Goal: Information Seeking & Learning: Find specific fact

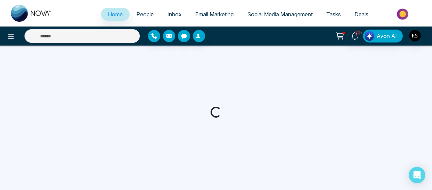
select select "*"
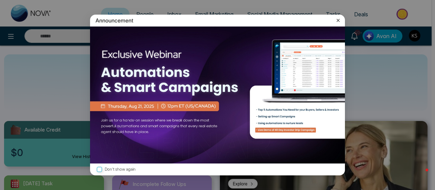
click at [339, 18] on icon at bounding box center [338, 20] width 7 height 7
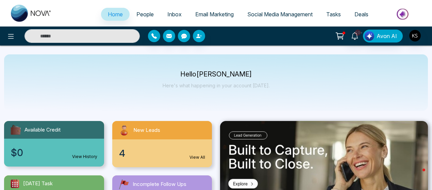
click at [136, 11] on span "People" at bounding box center [144, 14] width 17 height 7
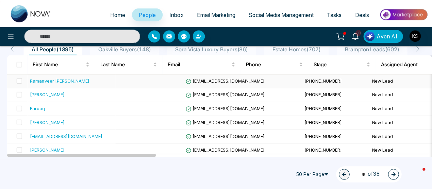
scroll to position [63, 0]
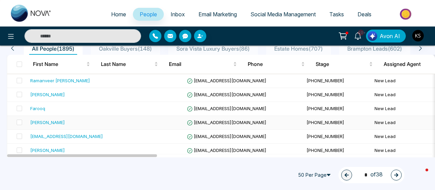
click at [46, 121] on div "Mandeep Gill" at bounding box center [47, 122] width 35 height 7
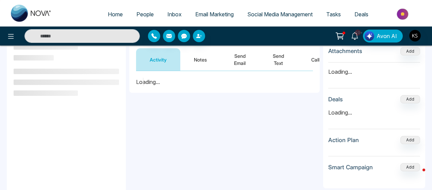
scroll to position [76, 0]
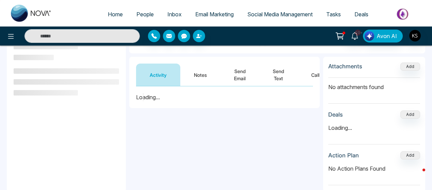
click at [201, 60] on div "Activity Notes Send Email Send Text Call" at bounding box center [224, 72] width 191 height 30
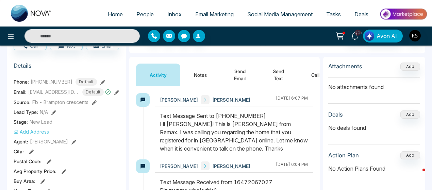
click at [199, 82] on button "Notes" at bounding box center [200, 75] width 40 height 22
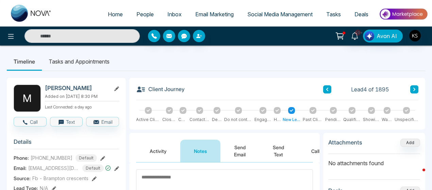
click at [326, 91] on icon at bounding box center [327, 89] width 3 height 4
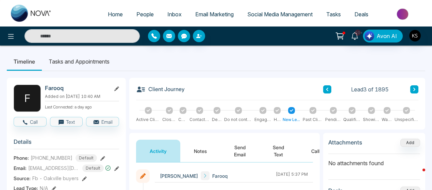
click at [294, 59] on ul "Timeline Tasks and Appointments" at bounding box center [216, 61] width 418 height 18
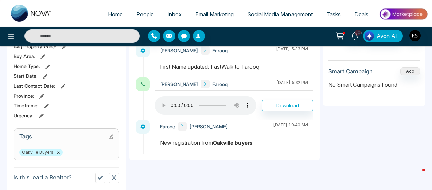
scroll to position [163, 0]
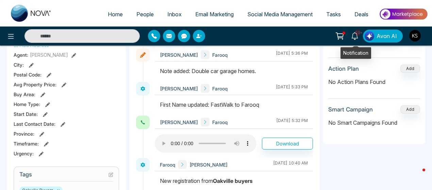
click at [357, 34] on span "10+" at bounding box center [358, 33] width 6 height 6
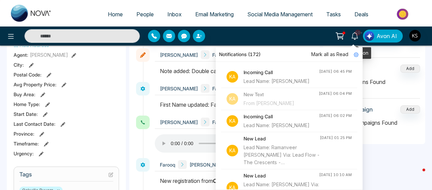
click at [357, 34] on span "10+" at bounding box center [358, 33] width 6 height 6
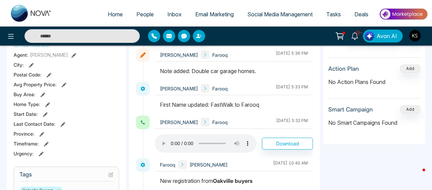
click at [330, 170] on aside "Attachments Add No attachments found Deals Add No deals found Action Plan Add N…" at bounding box center [374, 187] width 102 height 435
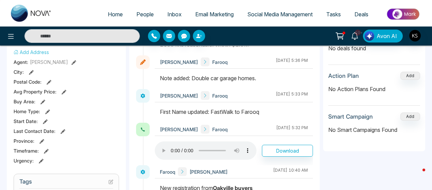
scroll to position [155, 0]
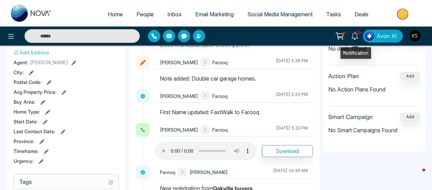
click at [356, 36] on icon at bounding box center [354, 35] width 7 height 7
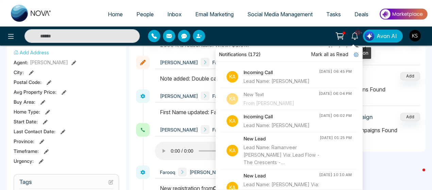
click at [356, 36] on icon at bounding box center [354, 35] width 7 height 7
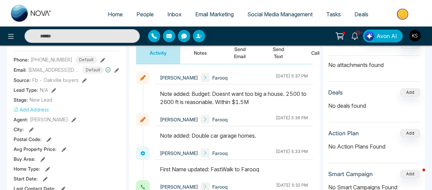
scroll to position [0, 0]
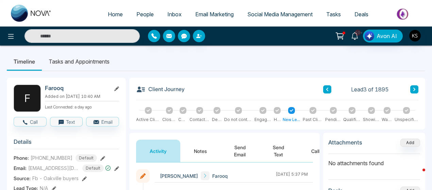
click at [413, 89] on icon at bounding box center [414, 89] width 3 height 4
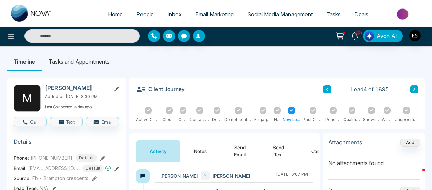
click at [326, 90] on icon at bounding box center [327, 89] width 3 height 4
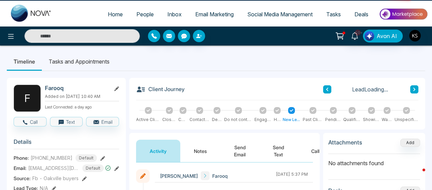
click at [326, 90] on icon at bounding box center [327, 89] width 3 height 4
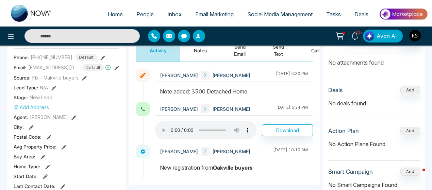
scroll to position [100, 0]
click at [222, 88] on div "Note added: 3500 Detached Home." at bounding box center [234, 92] width 148 height 8
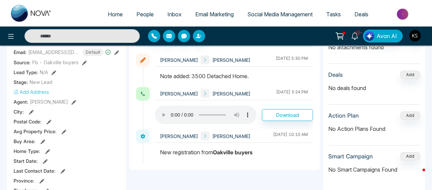
scroll to position [142, 0]
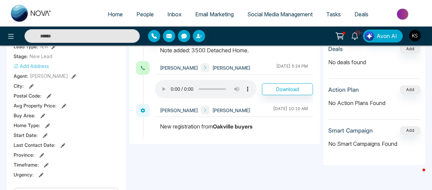
click at [141, 16] on span "People" at bounding box center [144, 14] width 17 height 7
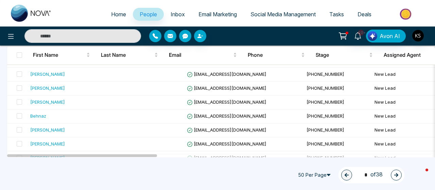
scroll to position [158, 0]
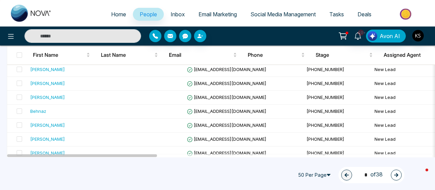
click at [99, 38] on input "text" at bounding box center [82, 36] width 117 height 14
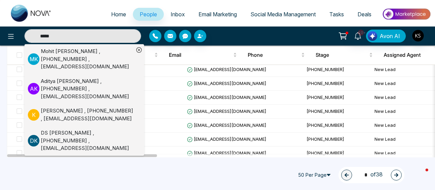
type input "*****"
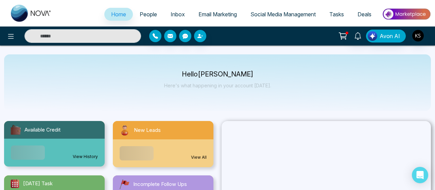
select select "*"
